Goal: Task Accomplishment & Management: Use online tool/utility

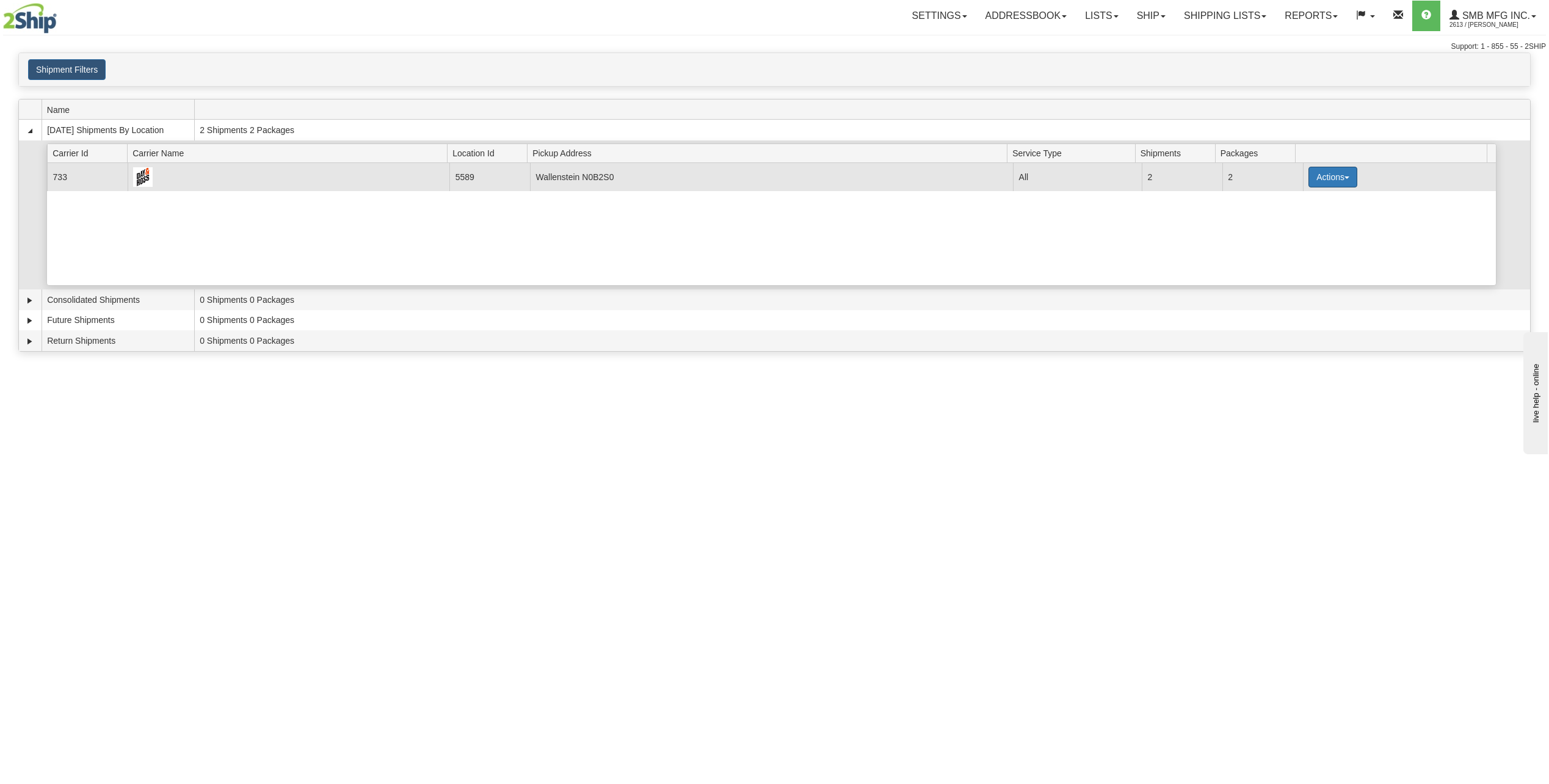
click at [1343, 171] on button "Actions" at bounding box center [1333, 177] width 49 height 20
click at [1294, 200] on span "Details" at bounding box center [1287, 200] width 33 height 9
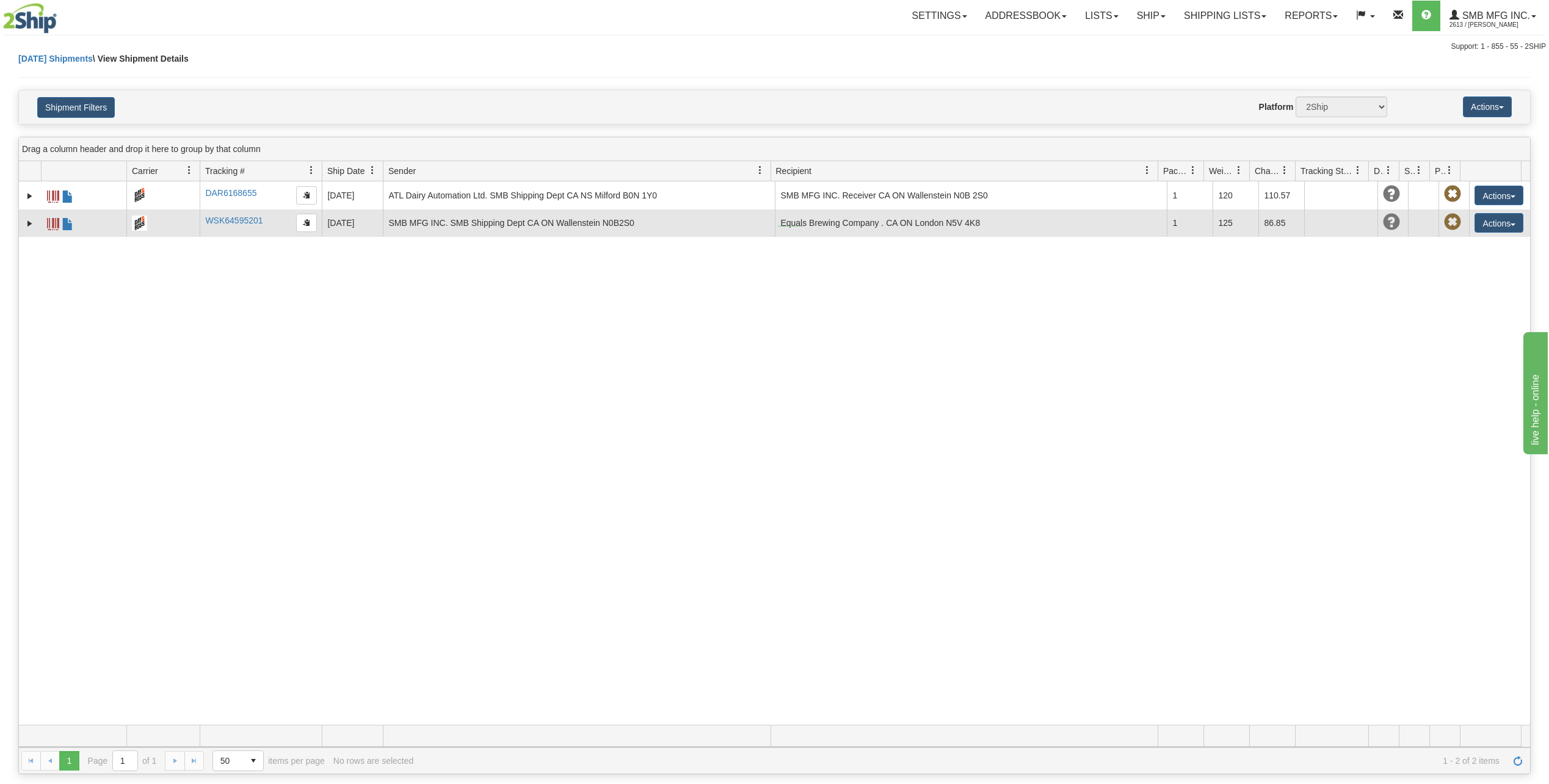
drag, startPoint x: 777, startPoint y: 226, endPoint x: 803, endPoint y: 227, distance: 26.0
click at [803, 227] on td "Equals Brewing Company . CA ON London N5V 4K8" at bounding box center [971, 223] width 392 height 28
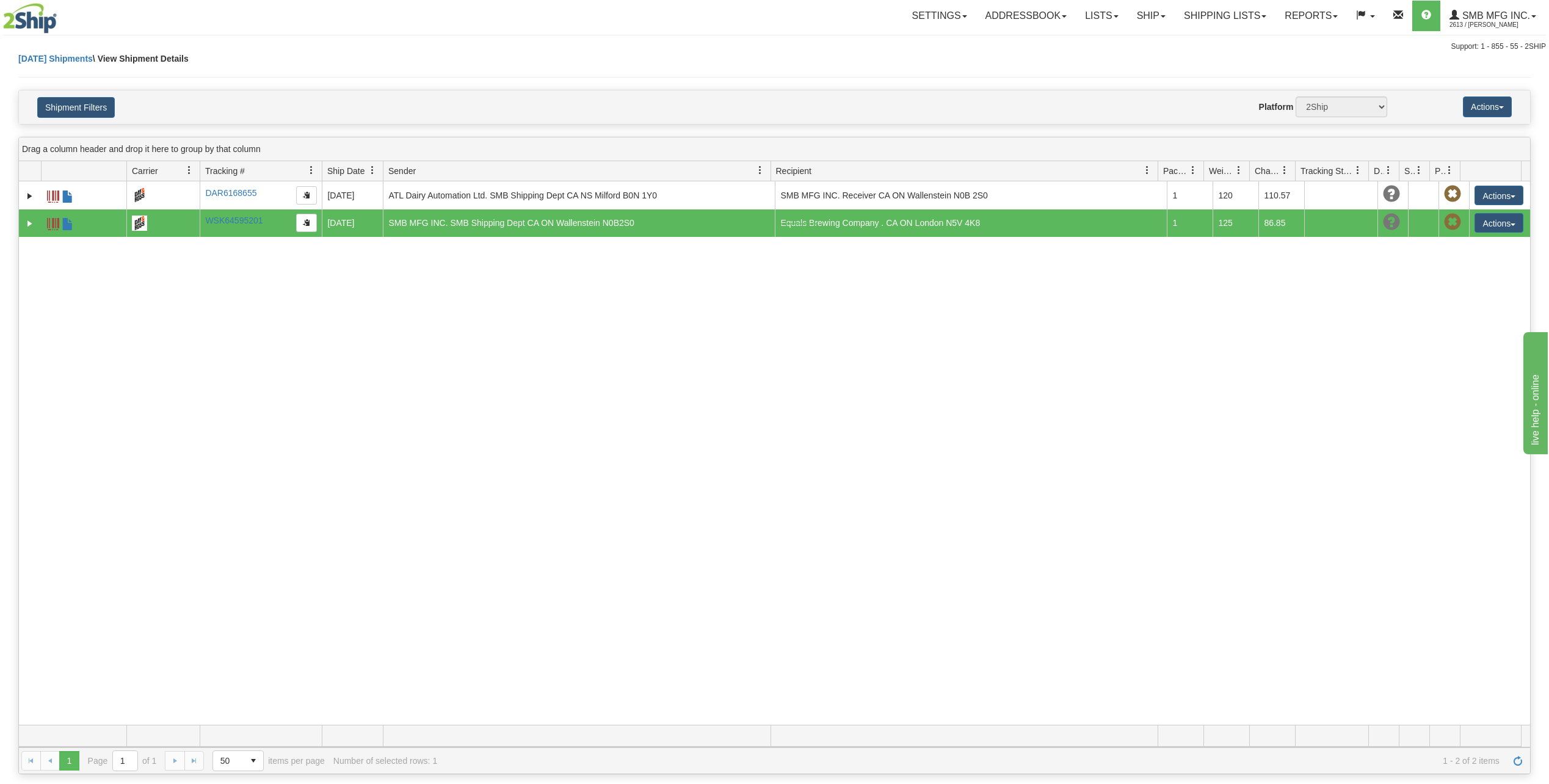
drag, startPoint x: 776, startPoint y: 225, endPoint x: 816, endPoint y: 223, distance: 40.0
click at [816, 223] on td "Equals Brewing Company . CA ON London N5V 4K8" at bounding box center [971, 223] width 392 height 28
click at [1202, 20] on link "Shipping lists" at bounding box center [1225, 16] width 101 height 31
click at [1196, 57] on span "Search Shipment History" at bounding box center [1216, 58] width 94 height 10
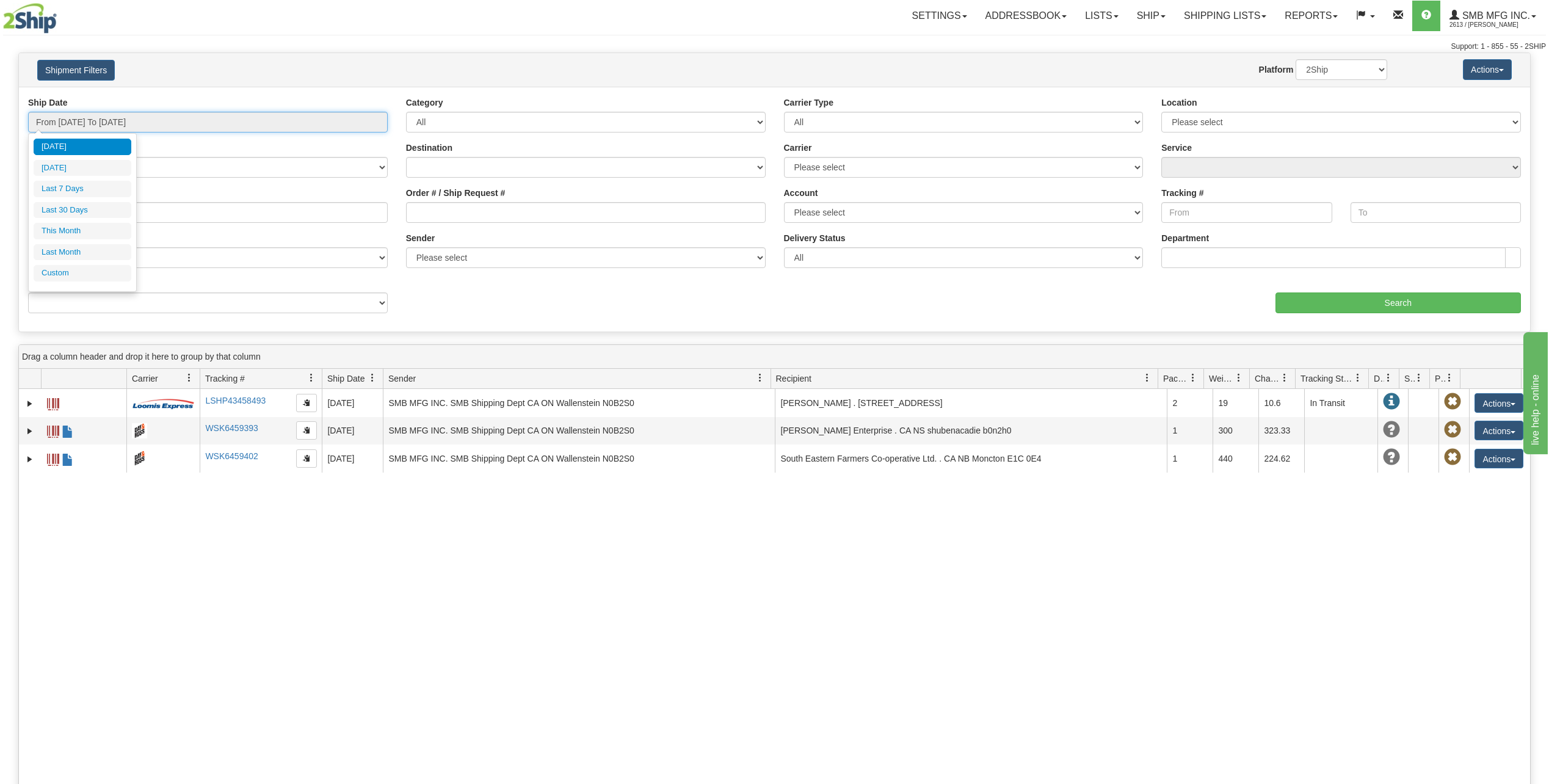
click at [110, 120] on input "From 09/16/2025 To 09/17/2025" at bounding box center [208, 122] width 360 height 20
click at [61, 186] on li "Last 7 Days" at bounding box center [83, 189] width 98 height 17
type input "From 09/11/2025 To 09/17/2025"
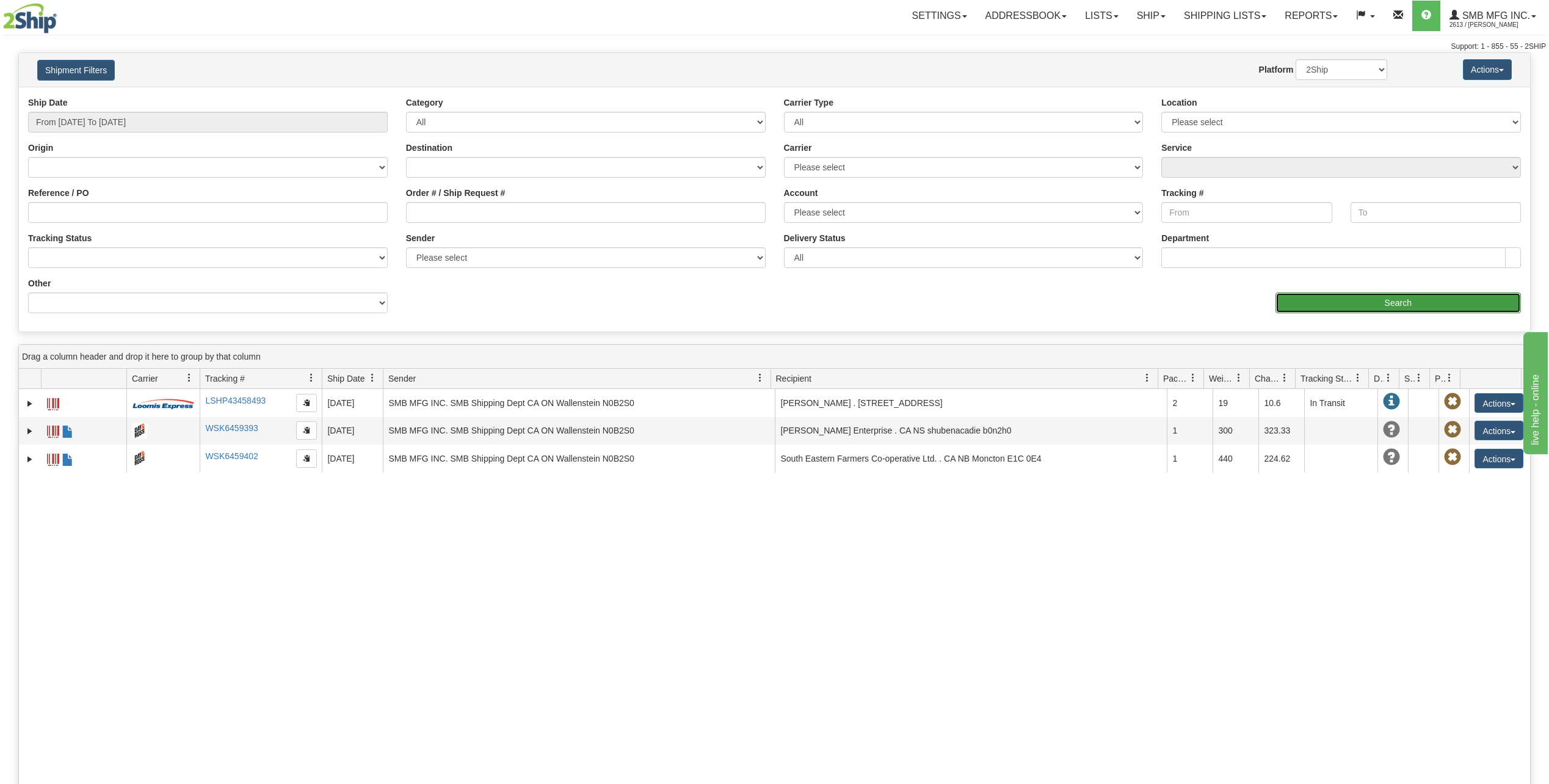
click at [1330, 309] on input "Search" at bounding box center [1398, 303] width 246 height 20
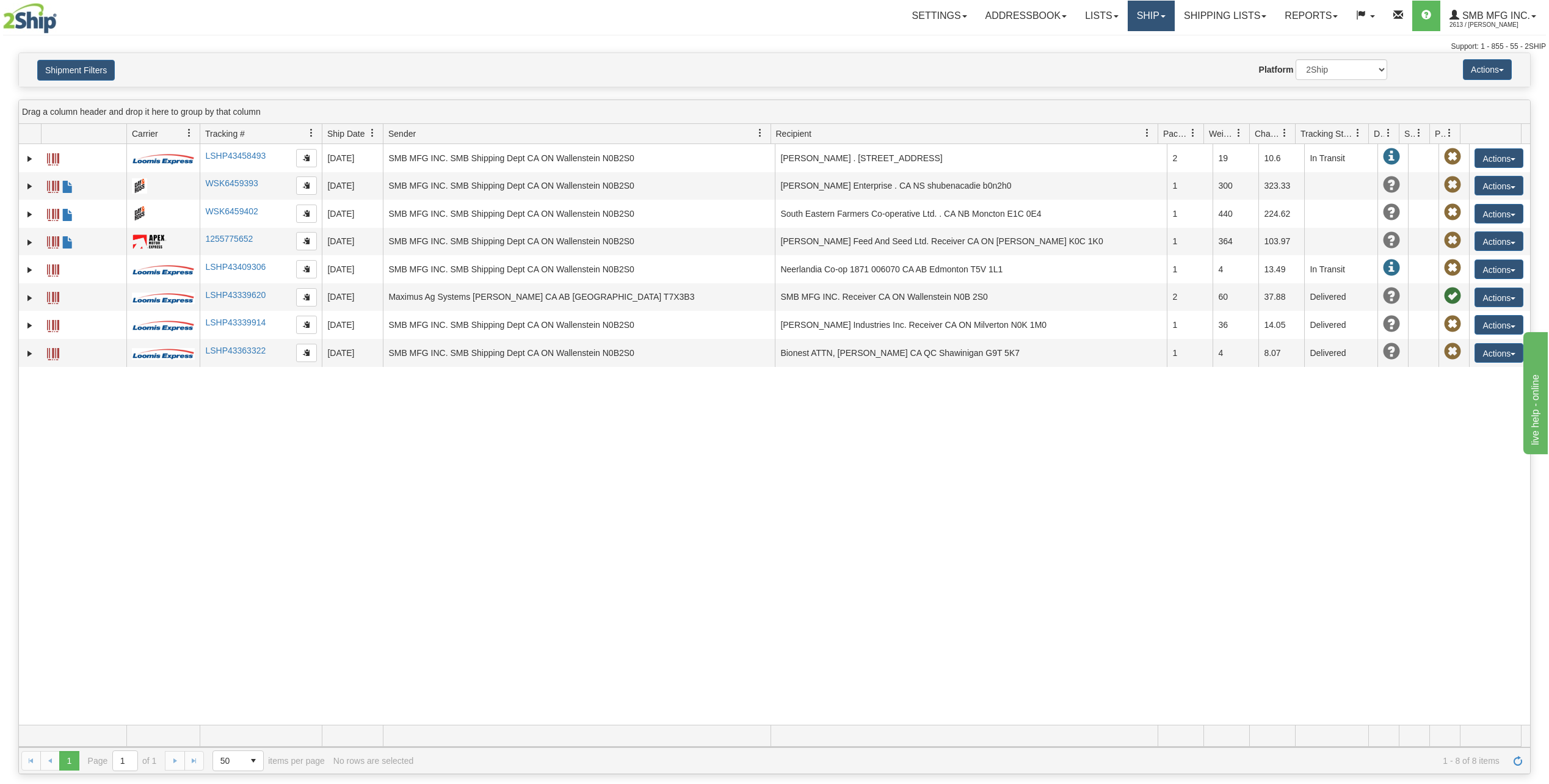
click at [1128, 20] on link "Ship" at bounding box center [1151, 16] width 47 height 31
click at [1107, 39] on span "Ship Screen" at bounding box center [1098, 42] width 46 height 10
